Goal: Check status: Check status

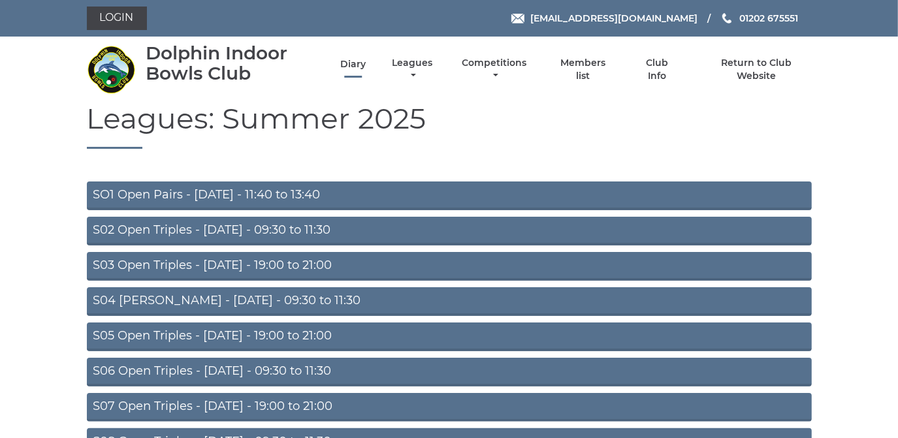
click at [353, 66] on link "Diary" at bounding box center [352, 64] width 25 height 12
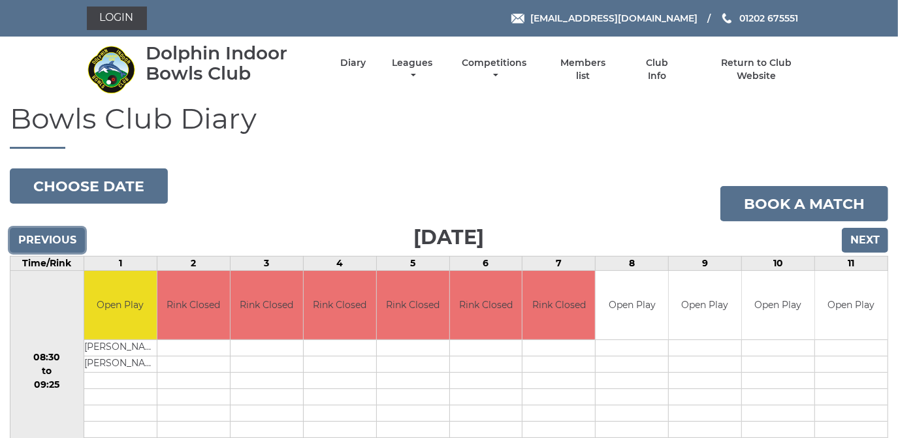
click at [45, 235] on input "Previous" at bounding box center [47, 240] width 75 height 25
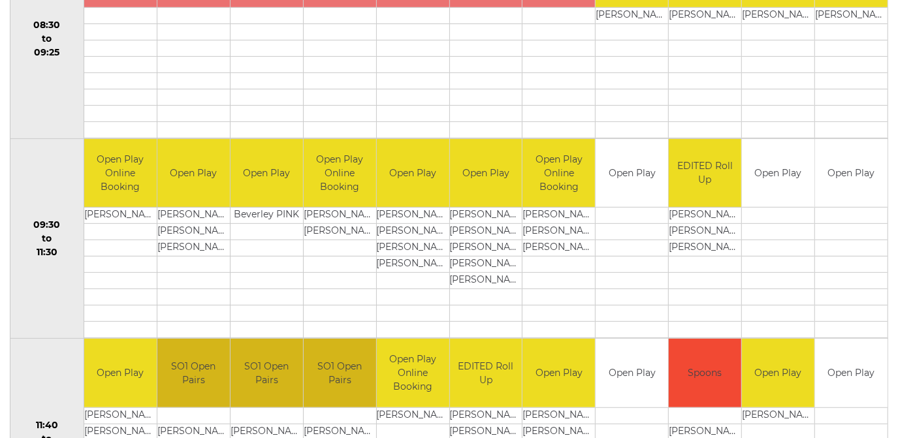
scroll to position [118, 0]
